Goal: Register for event/course

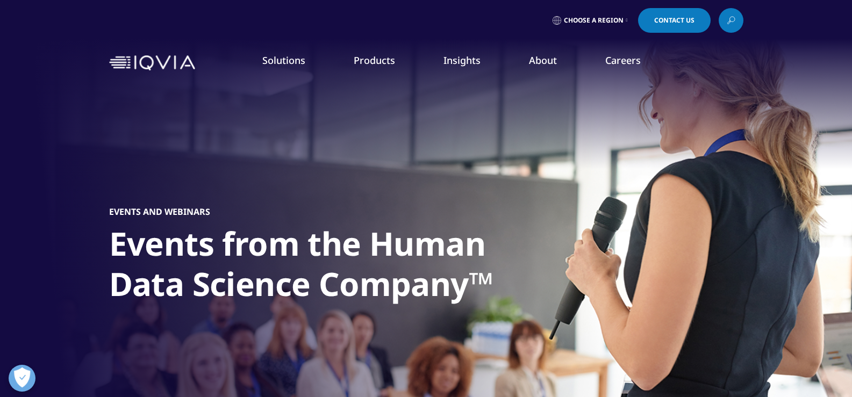
click at [504, 163] on link "Events & Webinars" at bounding box center [539, 165] width 209 height 12
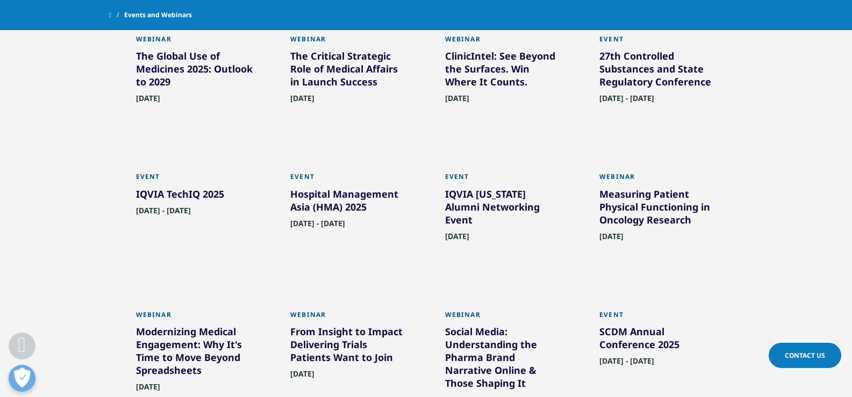
scroll to position [635, 0]
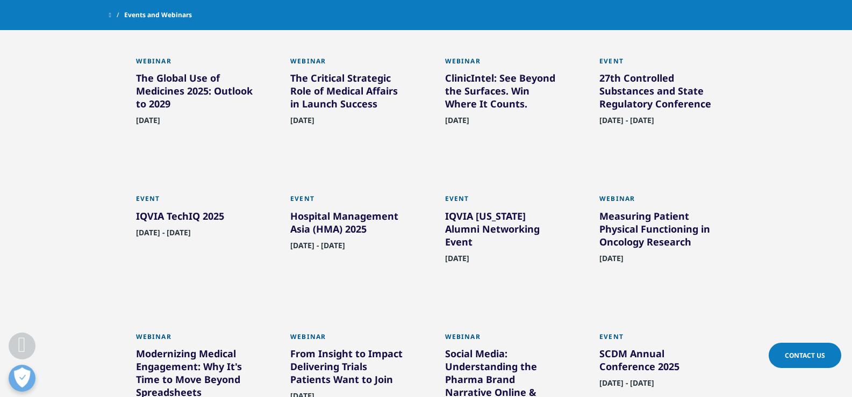
click at [639, 240] on div "Measuring Patient Physical Functioning in Oncology Research" at bounding box center [658, 231] width 117 height 43
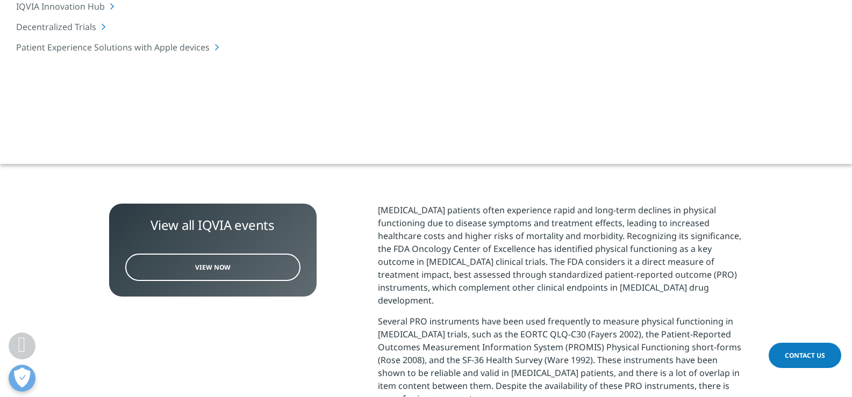
scroll to position [215, 0]
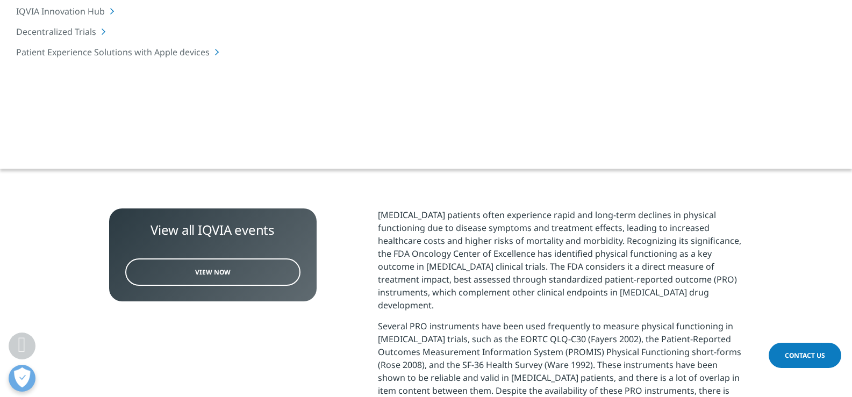
click at [151, 60] on link "Register" at bounding box center [143, 60] width 68 height 25
